Goal: Task Accomplishment & Management: Complete application form

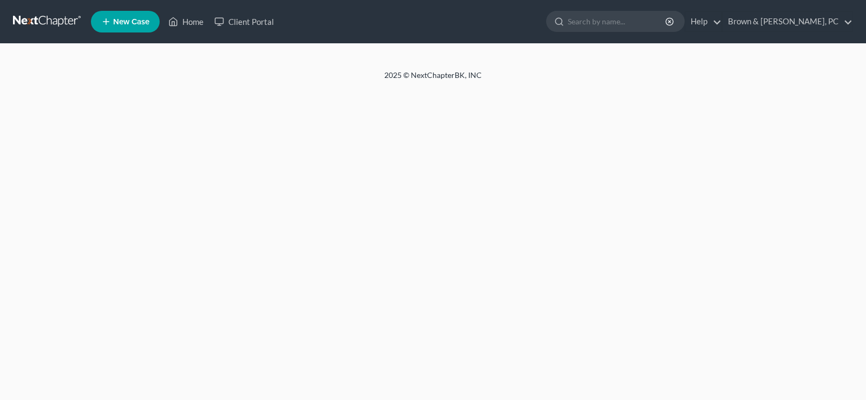
select select "18"
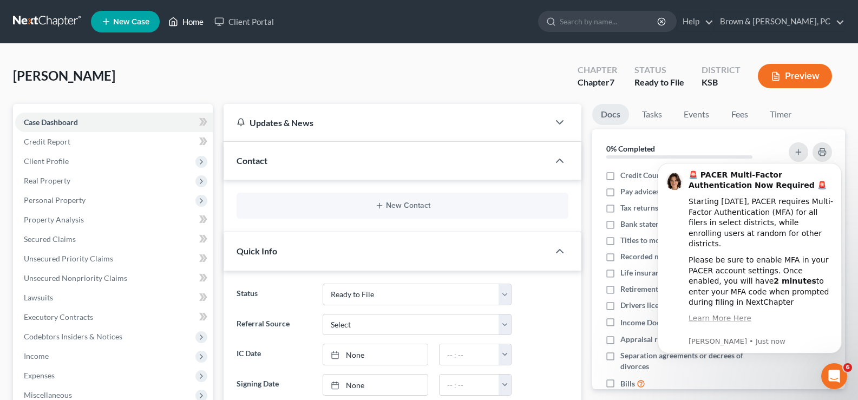
click at [189, 26] on link "Home" at bounding box center [186, 21] width 46 height 19
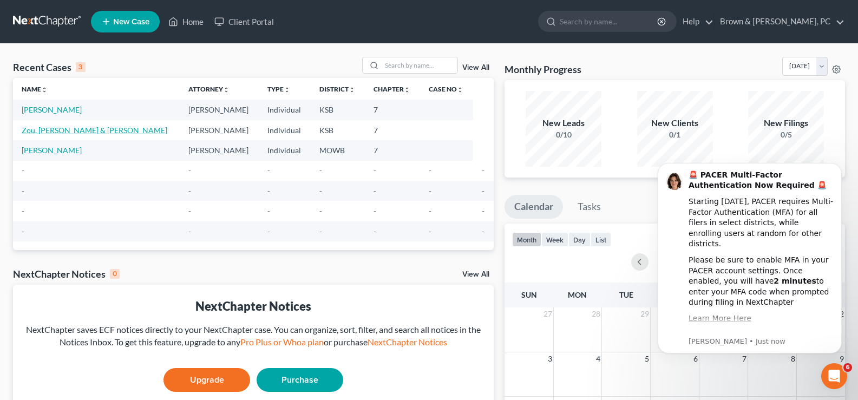
click at [77, 132] on link "Zou, [PERSON_NAME] & [PERSON_NAME]" at bounding box center [95, 130] width 146 height 9
select select "10"
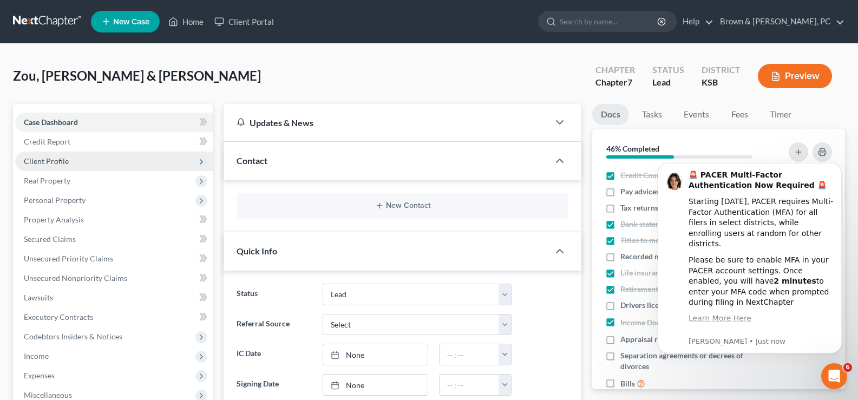
click at [50, 158] on span "Client Profile" at bounding box center [46, 160] width 45 height 9
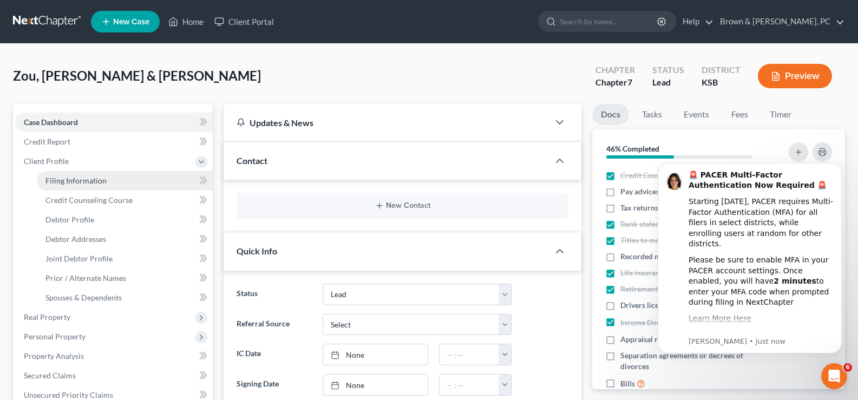
click at [57, 180] on span "Filing Information" at bounding box center [75, 180] width 61 height 9
select select "0"
select select "3"
select select "1"
select select "0"
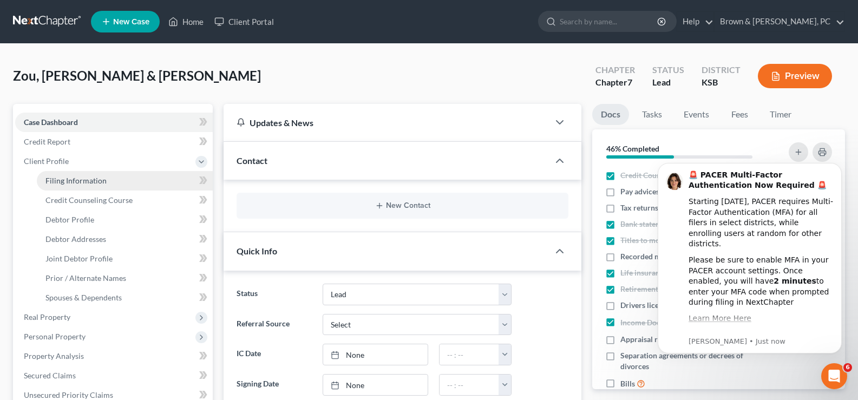
select select "31"
select select "0"
select select "17"
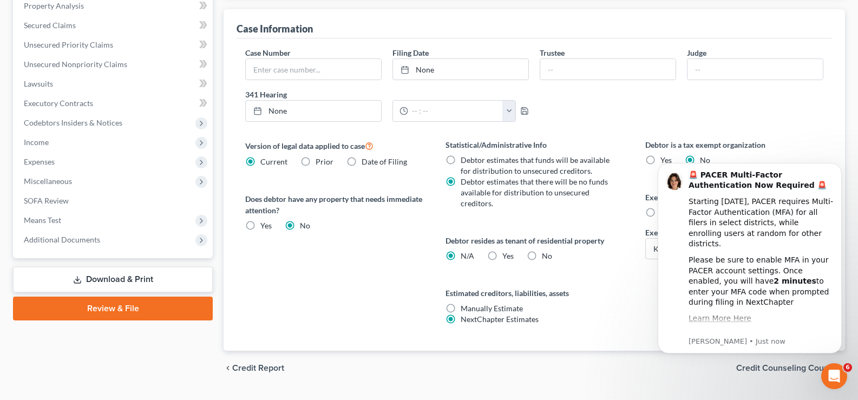
scroll to position [377, 0]
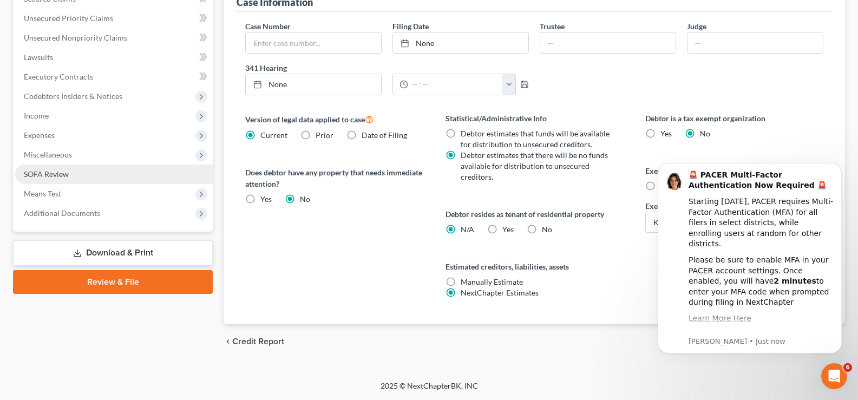
click at [58, 180] on link "SOFA Review" at bounding box center [114, 174] width 198 height 19
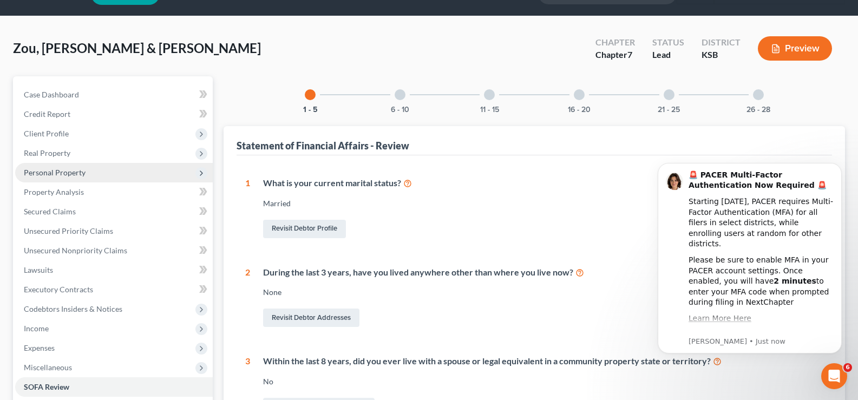
scroll to position [54, 0]
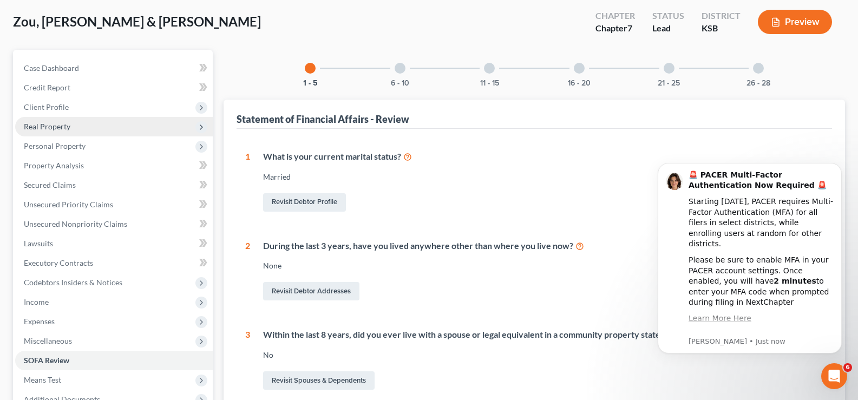
click at [55, 127] on span "Real Property" at bounding box center [47, 126] width 47 height 9
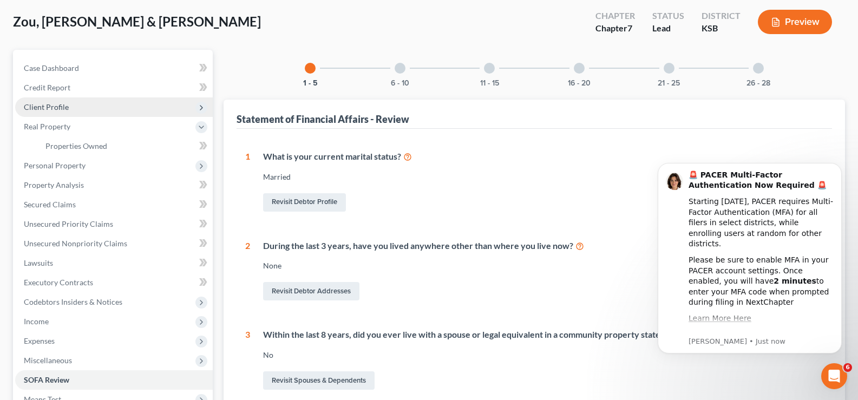
click at [49, 107] on span "Client Profile" at bounding box center [46, 106] width 45 height 9
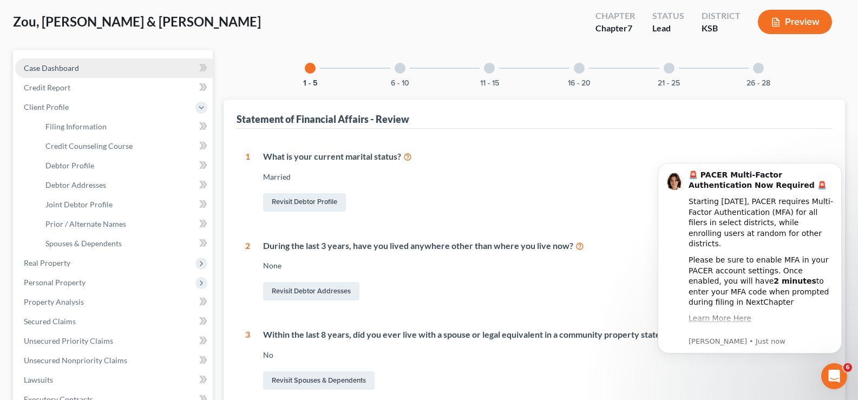
click at [73, 69] on span "Case Dashboard" at bounding box center [51, 67] width 55 height 9
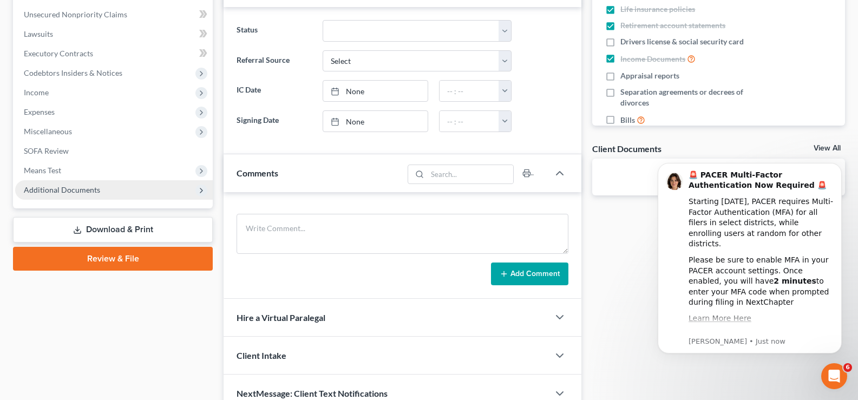
scroll to position [271, 0]
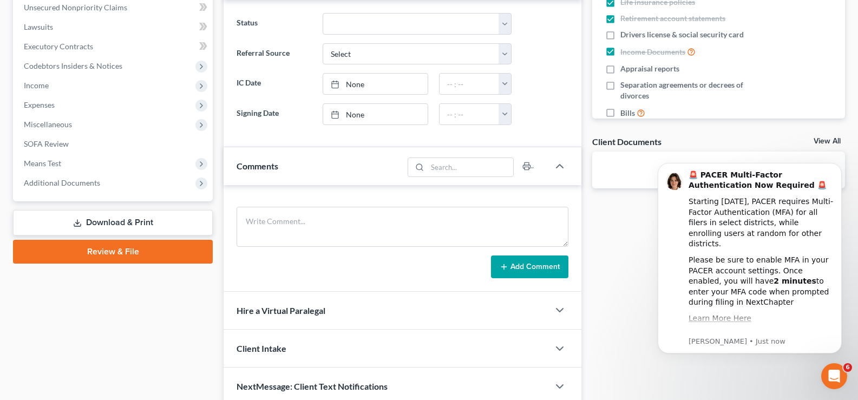
click at [148, 228] on link "Download & Print" at bounding box center [113, 222] width 200 height 25
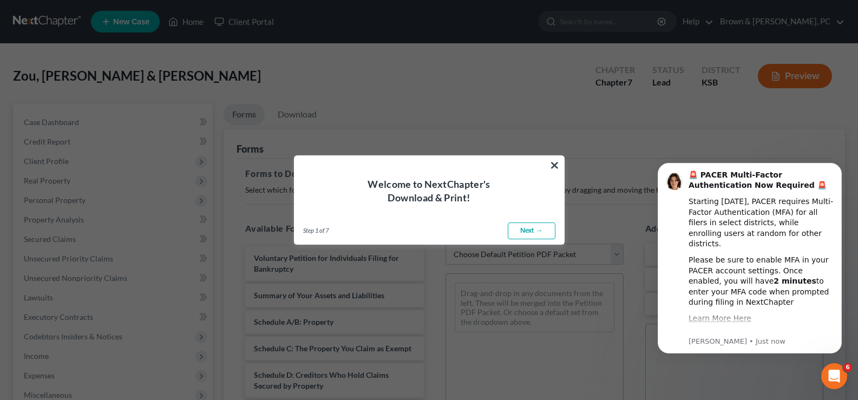
click at [532, 232] on link "Next →" at bounding box center [532, 231] width 48 height 17
select select "0"
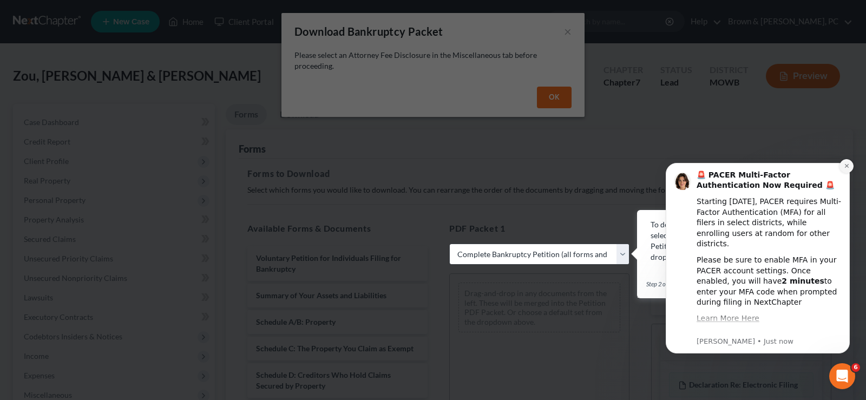
click at [850, 162] on button "Dismiss notification" at bounding box center [847, 166] width 14 height 14
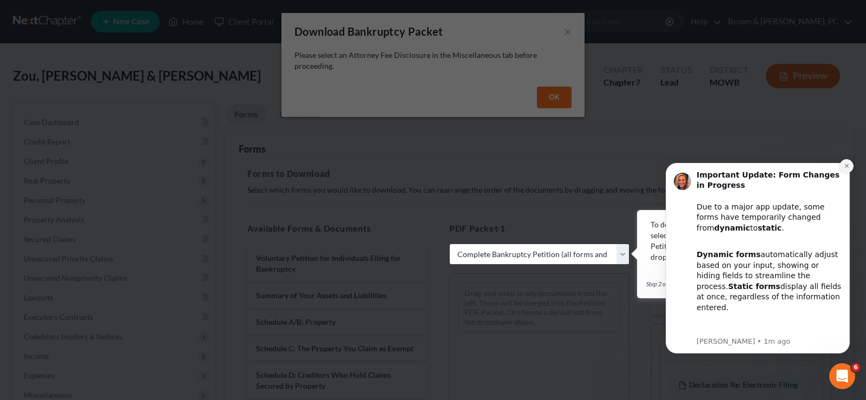
click at [848, 165] on icon "Dismiss notification" at bounding box center [847, 166] width 4 height 4
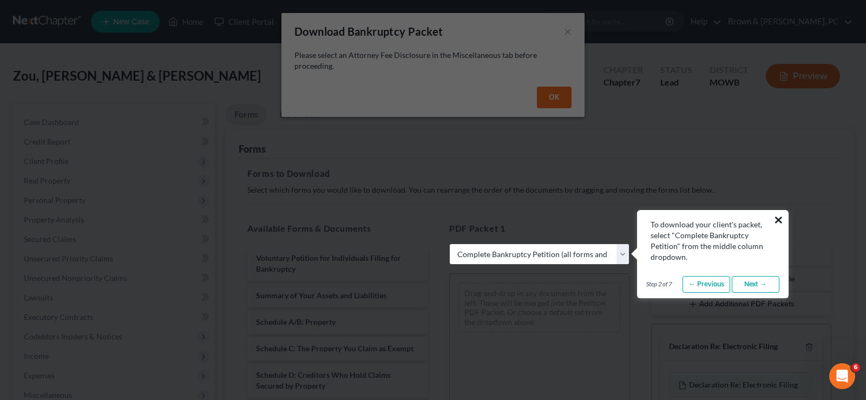
click at [781, 221] on button "×" at bounding box center [779, 219] width 10 height 17
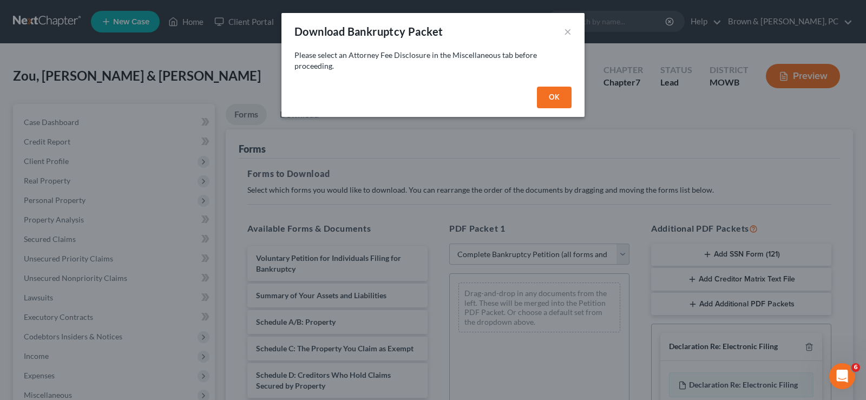
click at [563, 102] on button "OK" at bounding box center [554, 98] width 35 height 22
select select
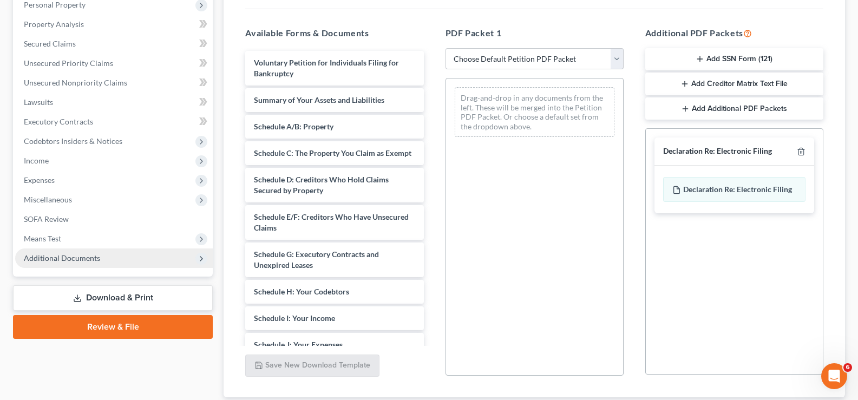
scroll to position [217, 0]
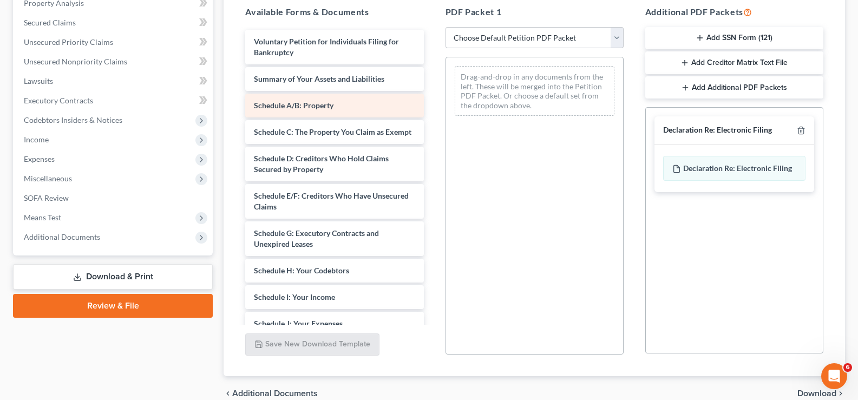
click at [334, 108] on span "Schedule A/B: Property" at bounding box center [294, 105] width 80 height 9
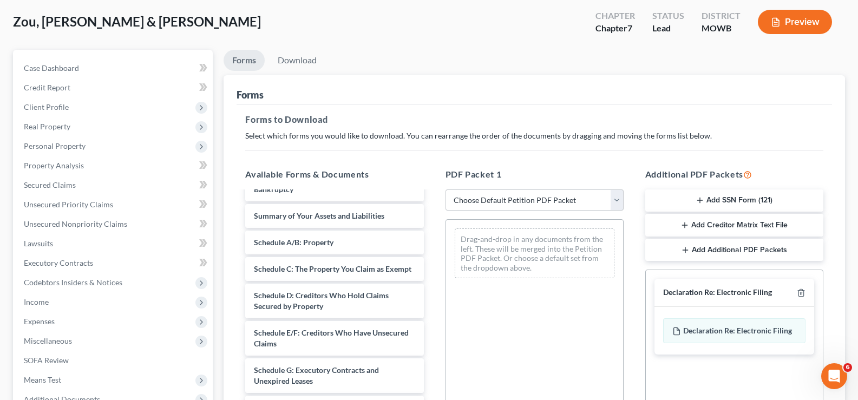
scroll to position [0, 0]
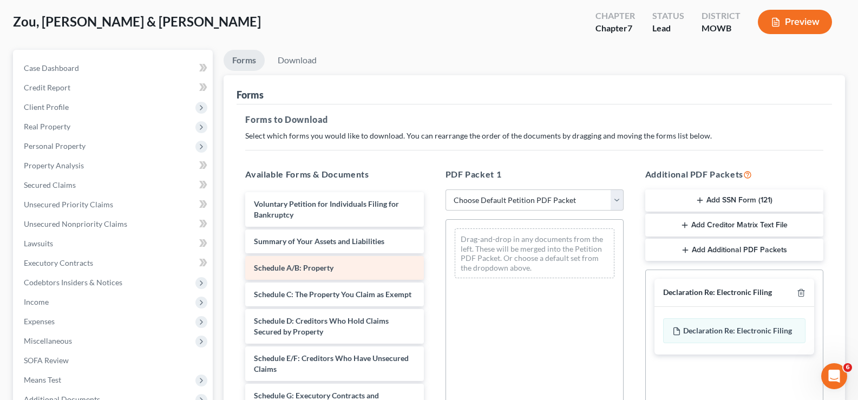
click at [335, 268] on div "Schedule A/B: Property" at bounding box center [334, 268] width 178 height 24
click at [334, 268] on div "Schedule A/B: Property" at bounding box center [334, 268] width 178 height 24
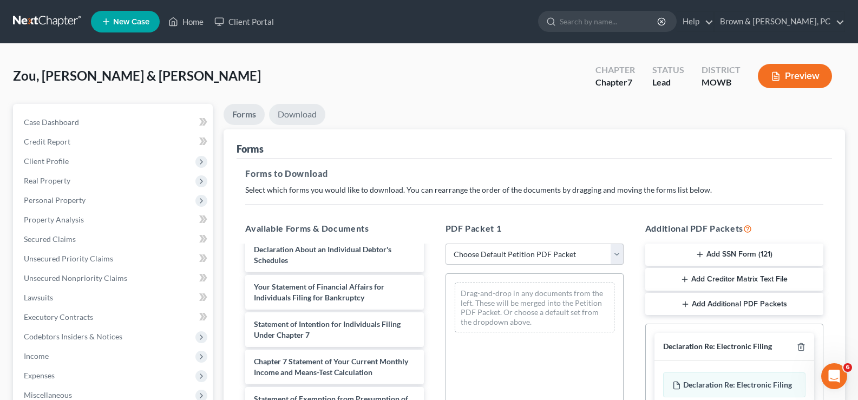
click at [288, 108] on link "Download" at bounding box center [297, 114] width 56 height 21
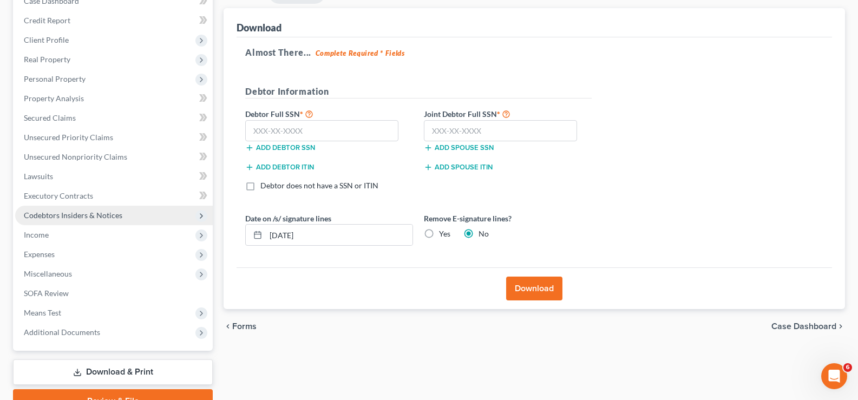
scroll to position [175, 0]
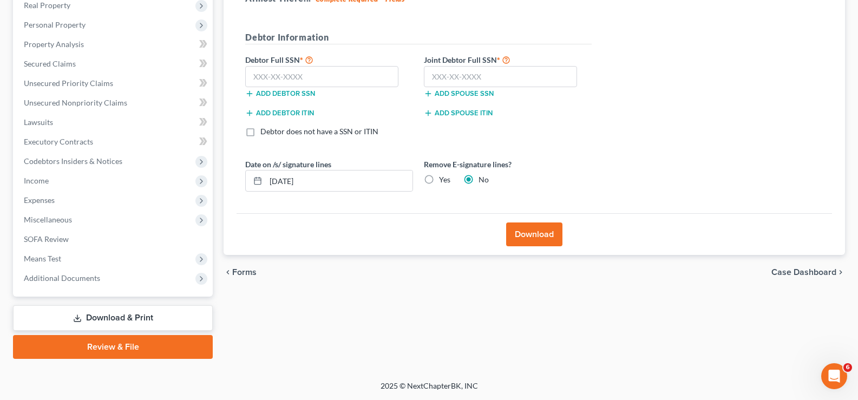
click at [117, 348] on link "Review & File" at bounding box center [113, 347] width 200 height 24
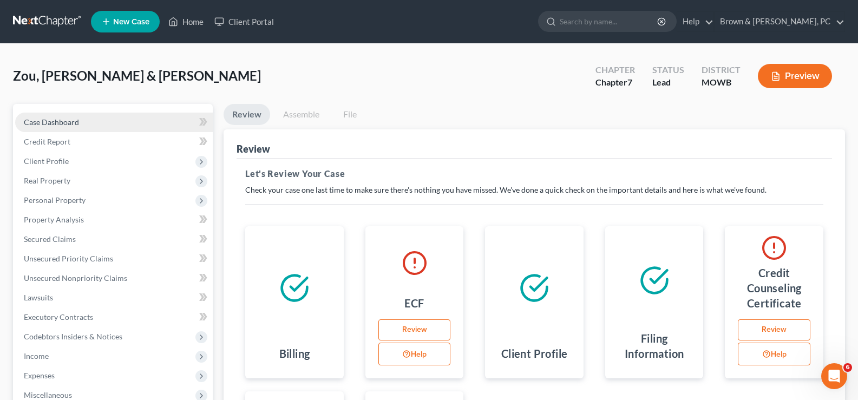
click at [72, 125] on span "Case Dashboard" at bounding box center [51, 121] width 55 height 9
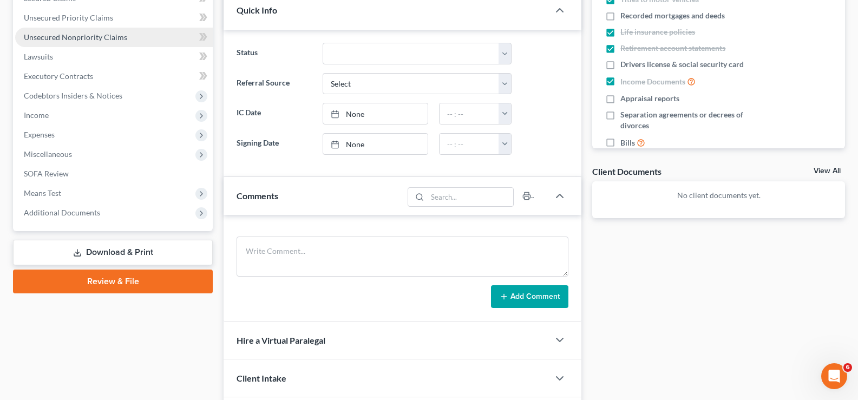
scroll to position [271, 0]
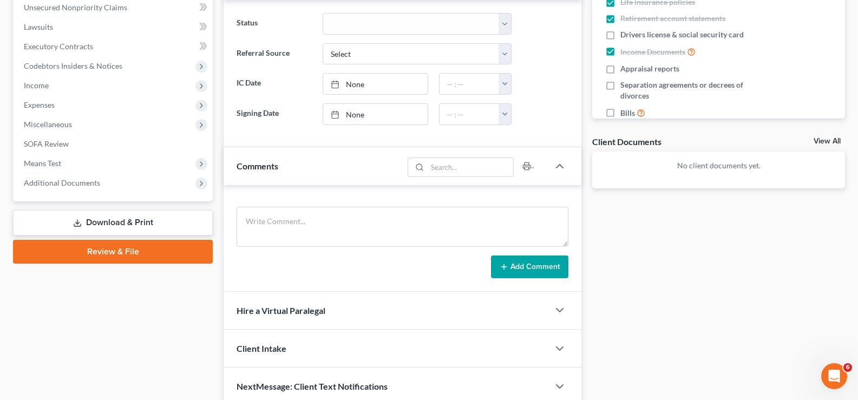
click at [125, 225] on link "Download & Print" at bounding box center [113, 222] width 200 height 25
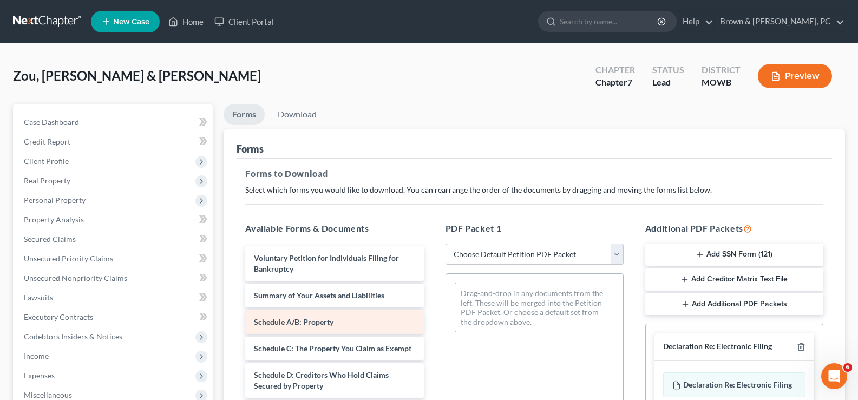
click at [289, 321] on span "Schedule A/B: Property" at bounding box center [294, 321] width 80 height 9
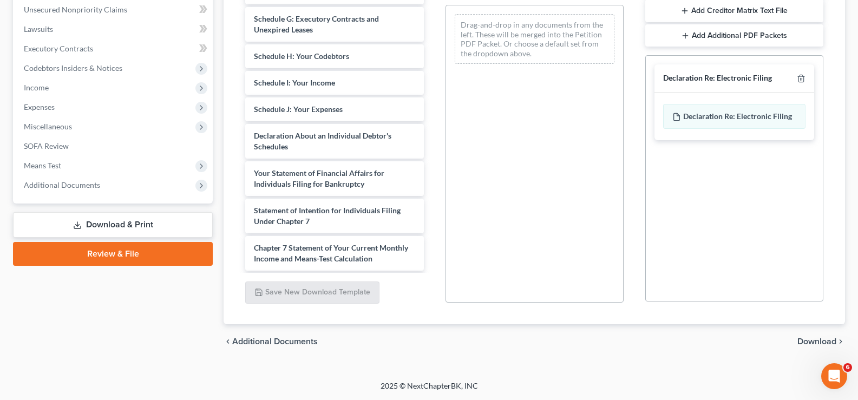
scroll to position [160, 0]
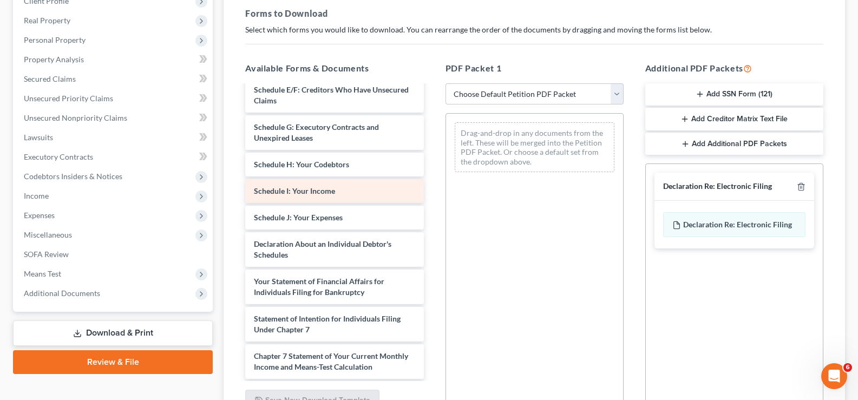
click at [263, 195] on span "Schedule I: Your Income" at bounding box center [294, 190] width 81 height 9
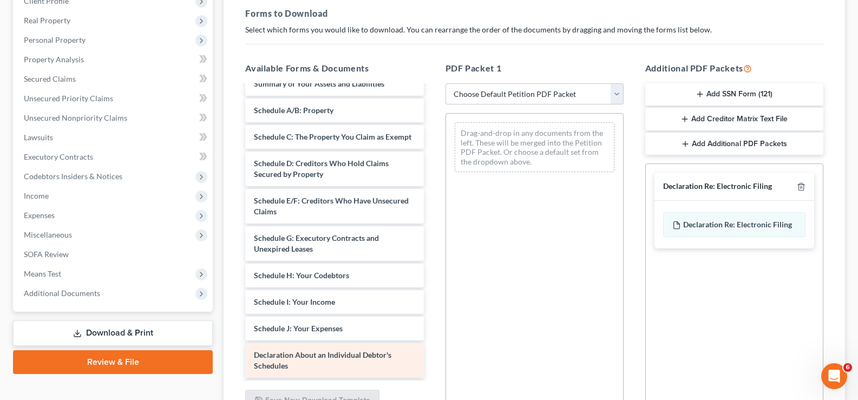
scroll to position [0, 0]
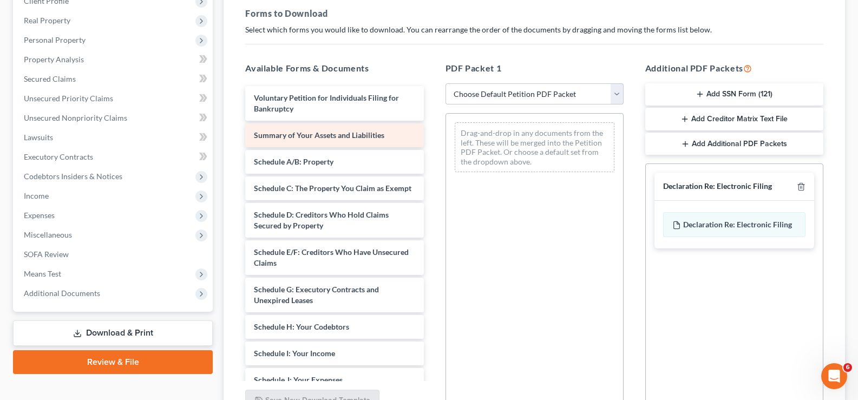
click at [322, 130] on span "Summary of Your Assets and Liabilities" at bounding box center [319, 134] width 130 height 9
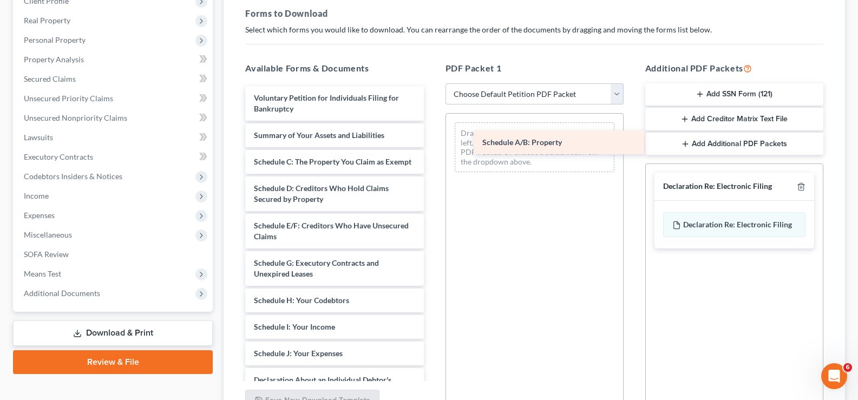
drag, startPoint x: 288, startPoint y: 162, endPoint x: 516, endPoint y: 143, distance: 229.3
click at [432, 143] on div "Schedule A/B: Property Voluntary Petition for Individuals Filing for Bankruptcy…" at bounding box center [334, 377] width 195 height 583
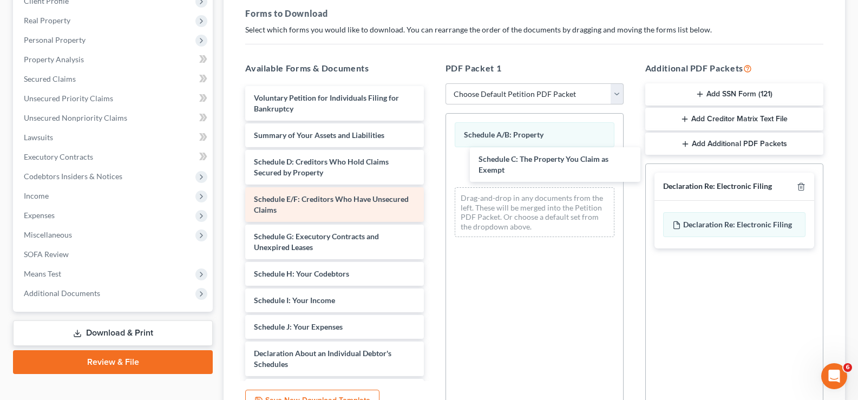
drag, startPoint x: 271, startPoint y: 171, endPoint x: 346, endPoint y: 188, distance: 76.7
click at [432, 168] on div "Schedule C: The Property You Claim as Exempt Voluntary Petition for Individuals…" at bounding box center [334, 364] width 195 height 557
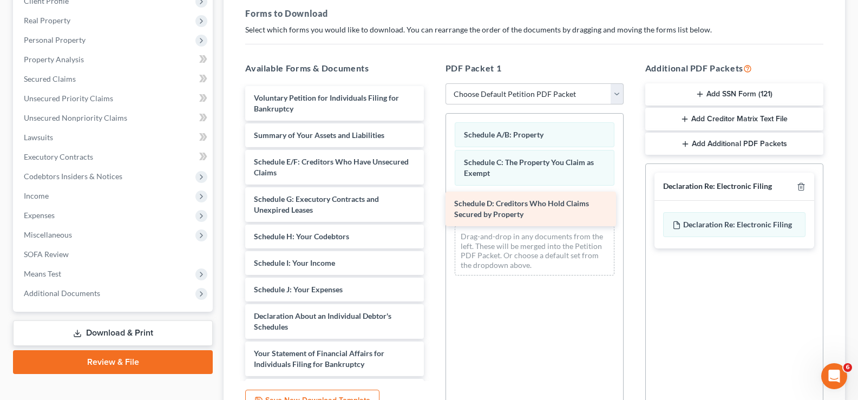
drag, startPoint x: 273, startPoint y: 168, endPoint x: 473, endPoint y: 210, distance: 204.6
click at [432, 210] on div "Schedule D: Creditors Who Hold Claims Secured by Property Voluntary Petition fo…" at bounding box center [334, 345] width 195 height 519
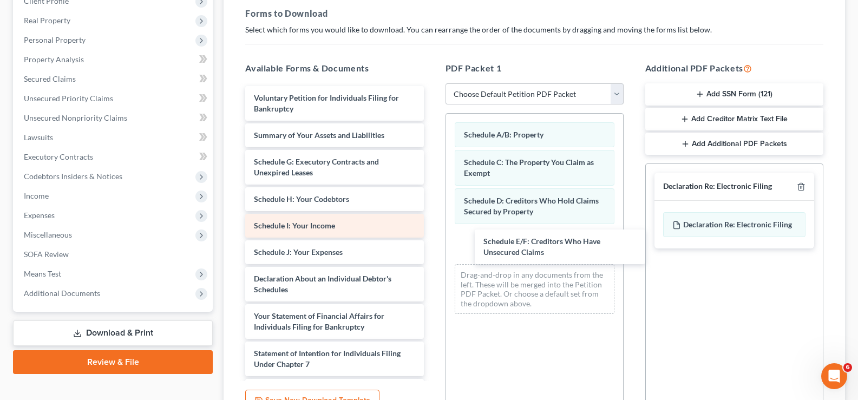
drag, startPoint x: 276, startPoint y: 173, endPoint x: 329, endPoint y: 221, distance: 71.3
click at [432, 252] on div "Schedule E/F: Creditors Who Have Unsecured Claims Voluntary Petition for Indivi…" at bounding box center [334, 327] width 195 height 482
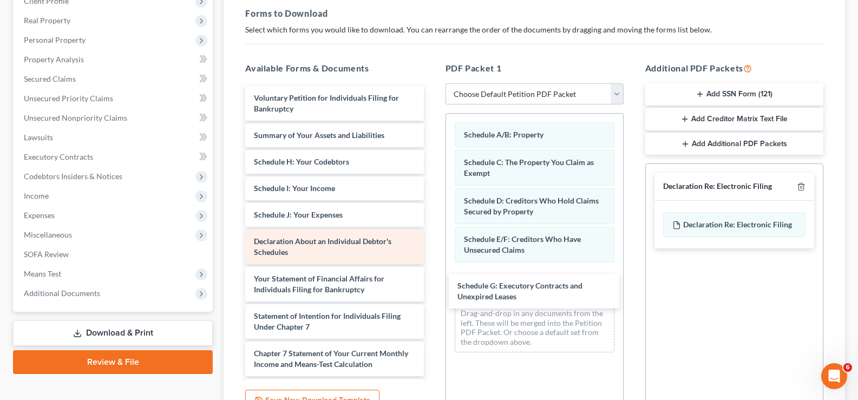
drag, startPoint x: 263, startPoint y: 168, endPoint x: 311, endPoint y: 241, distance: 87.2
click at [432, 290] on div "Schedule G: Executory Contracts and Unexpired Leases Voluntary Petition for Ind…" at bounding box center [334, 308] width 195 height 444
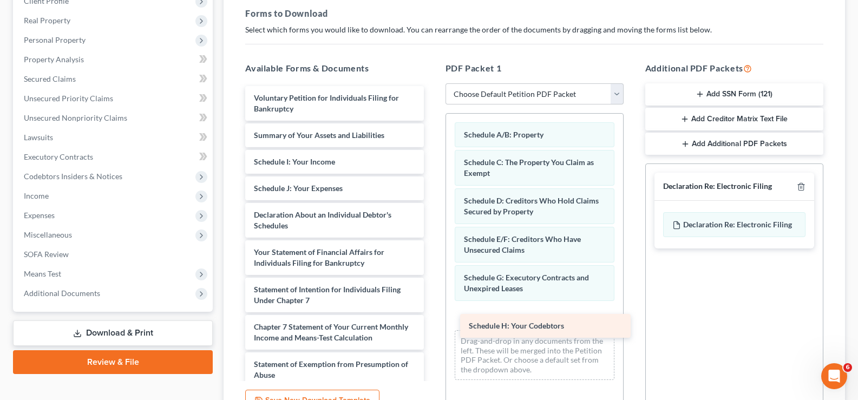
drag, startPoint x: 261, startPoint y: 165, endPoint x: 475, endPoint y: 324, distance: 266.2
click at [432, 327] on div "Schedule H: Your Codebtors Voluntary Petition for Individuals Filing for Bankru…" at bounding box center [334, 295] width 195 height 418
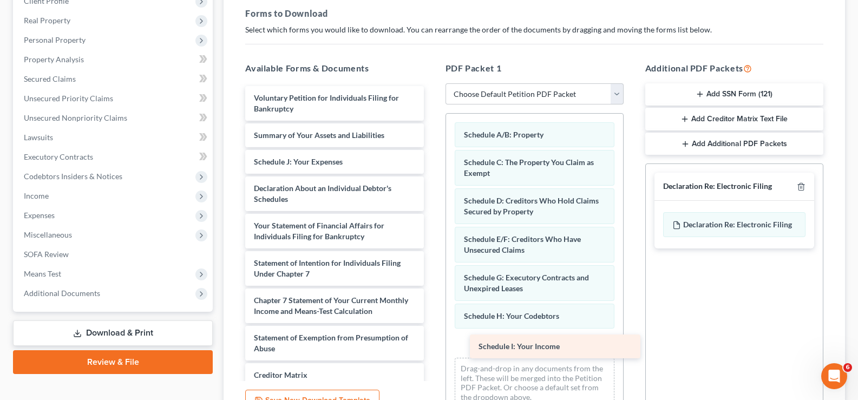
drag, startPoint x: 263, startPoint y: 166, endPoint x: 476, endPoint y: 342, distance: 276.1
click at [432, 348] on div "Schedule I: Your Income Voluntary Petition for Individuals Filing for Bankruptc…" at bounding box center [334, 281] width 195 height 391
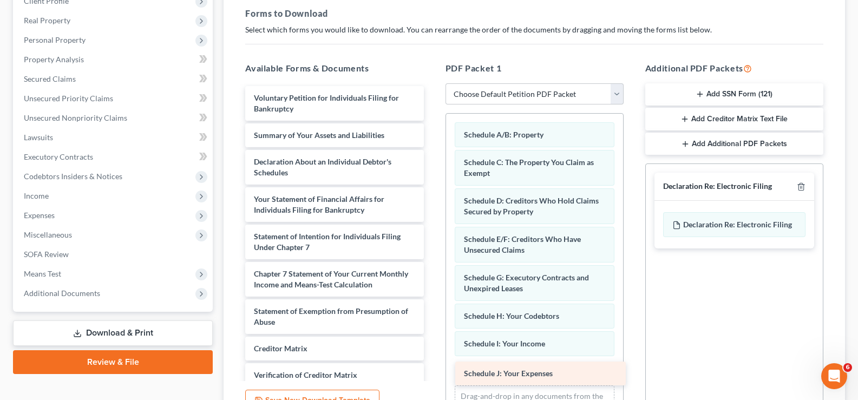
drag, startPoint x: 280, startPoint y: 165, endPoint x: 491, endPoint y: 376, distance: 298.2
click at [432, 376] on div "Schedule J: Your Expenses Voluntary Petition for Individuals Filing for Bankrup…" at bounding box center [334, 268] width 195 height 365
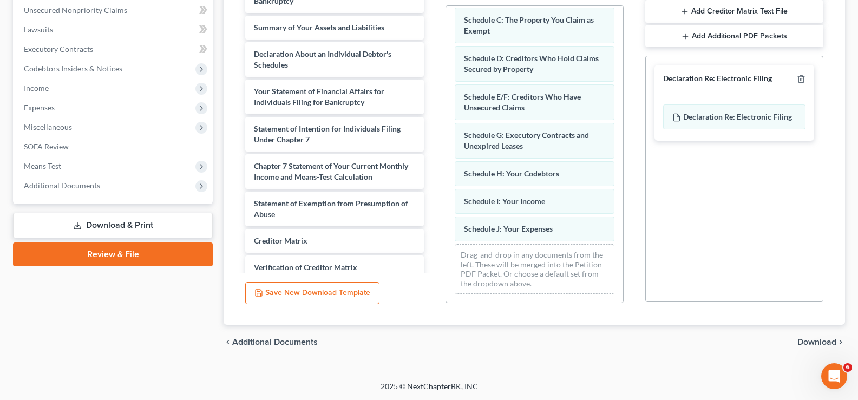
scroll to position [269, 0]
click at [808, 342] on span "Download" at bounding box center [816, 341] width 39 height 9
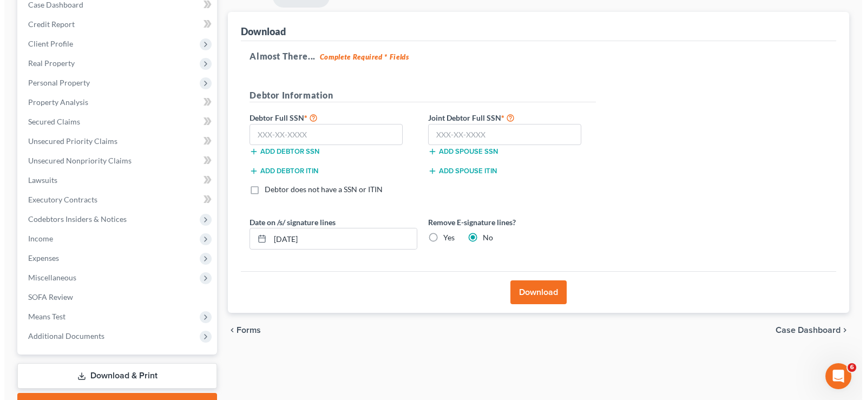
scroll to position [121, 0]
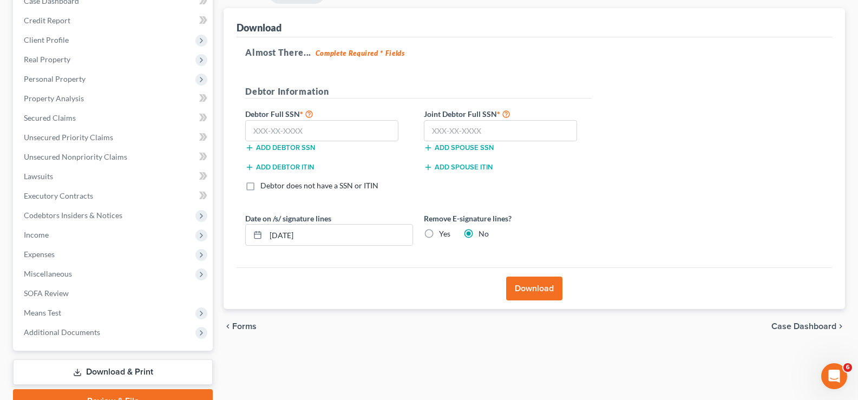
click at [520, 287] on button "Download" at bounding box center [534, 289] width 56 height 24
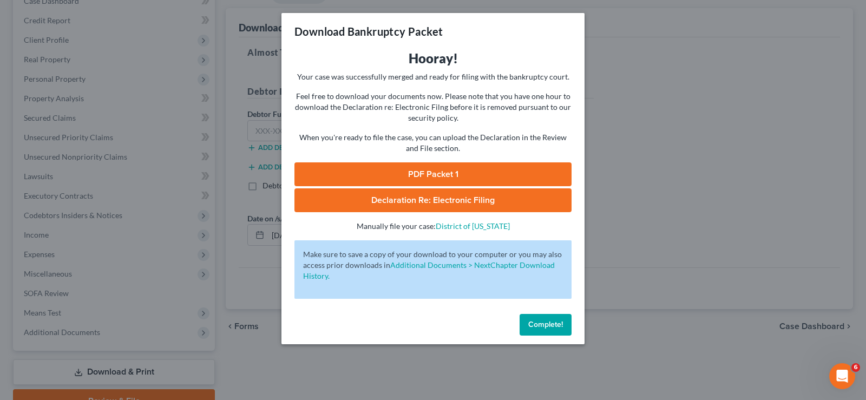
click at [404, 172] on link "PDF Packet 1" at bounding box center [433, 174] width 277 height 24
